Goal: Task Accomplishment & Management: Use online tool/utility

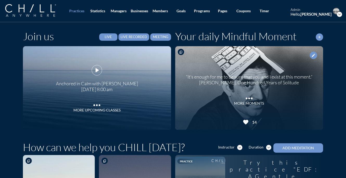
click at [340, 16] on icon "expand_more" at bounding box center [339, 14] width 5 height 5
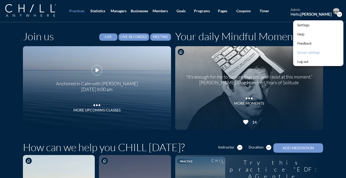
click at [310, 53] on div "Server settings" at bounding box center [308, 52] width 23 height 6
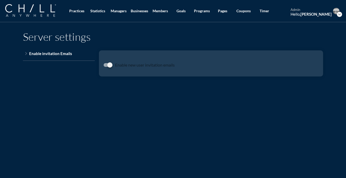
click at [108, 66] on div at bounding box center [109, 64] width 9 height 9
checkbox input "false"
click at [341, 15] on icon "expand_more" at bounding box center [339, 14] width 5 height 5
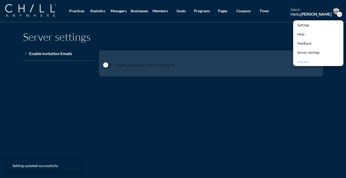
click at [300, 66] on link "Log out" at bounding box center [318, 61] width 50 height 9
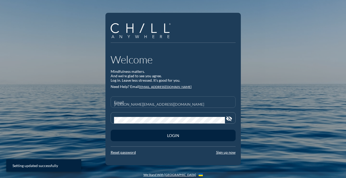
click at [180, 101] on input "[PERSON_NAME][EMAIL_ADDRESS][DOMAIN_NAME]" at bounding box center [173, 104] width 118 height 7
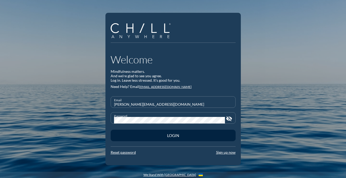
type input "[EMAIL_ADDRESS][DOMAIN_NAME]"
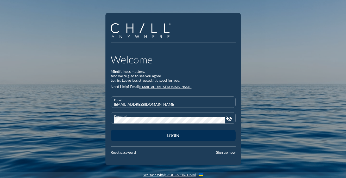
click at [195, 134] on div "Login" at bounding box center [173, 135] width 107 height 5
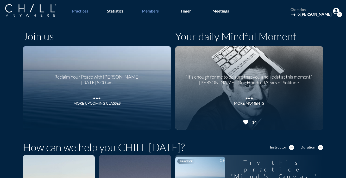
click at [153, 12] on div "Members" at bounding box center [150, 11] width 17 height 5
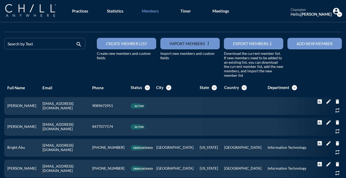
click at [151, 43] on button "Create member list" at bounding box center [126, 43] width 59 height 11
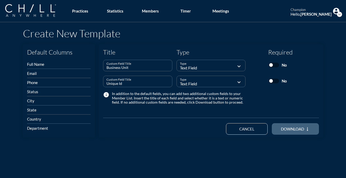
click at [283, 126] on span "download" at bounding box center [292, 128] width 23 height 5
type input "businessUnit"
type input "uniqueId"
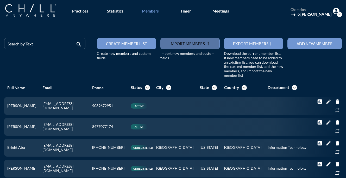
click at [203, 41] on input "file" at bounding box center [189, 43] width 59 height 11
type input "C:\fakepath\BairdUserImport9.15.25.xlsx"
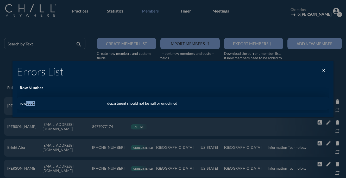
drag, startPoint x: 43, startPoint y: 103, endPoint x: 25, endPoint y: 103, distance: 17.7
click at [25, 103] on td "row3881" at bounding box center [60, 103] width 87 height 12
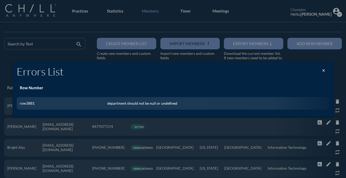
click at [196, 46] on div at bounding box center [173, 89] width 346 height 178
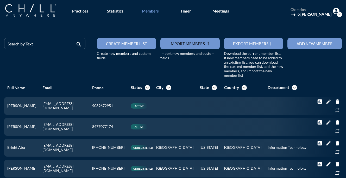
click at [182, 48] on input "file" at bounding box center [189, 43] width 59 height 11
type input "C:\fakepath\BairdUserImport9.15.25.xlsx"
